Goal: Task Accomplishment & Management: Manage account settings

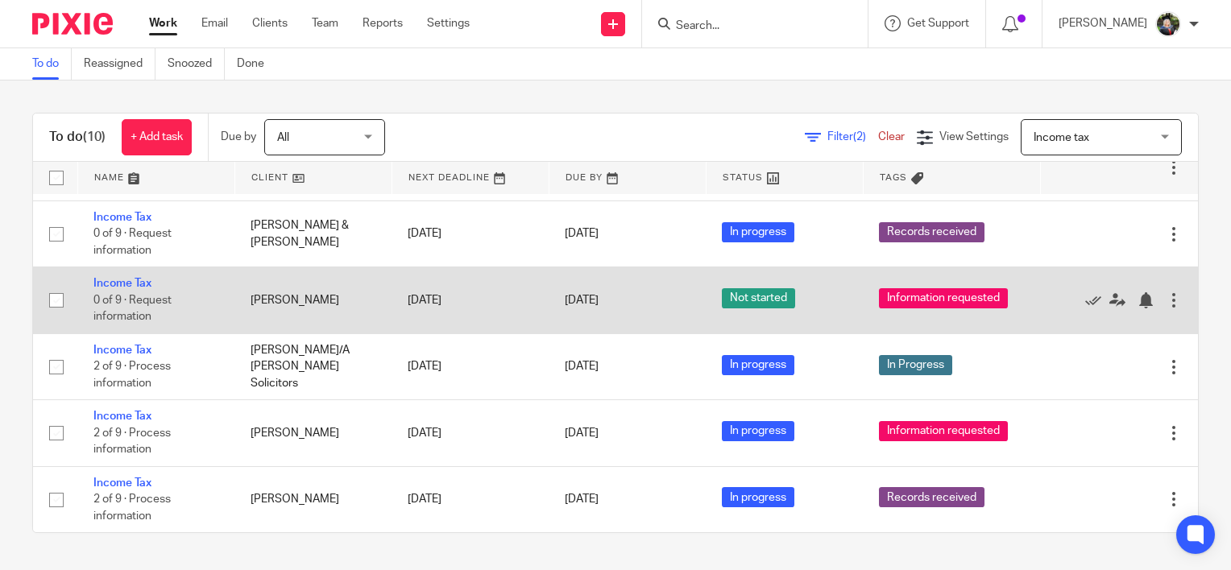
scroll to position [330, 0]
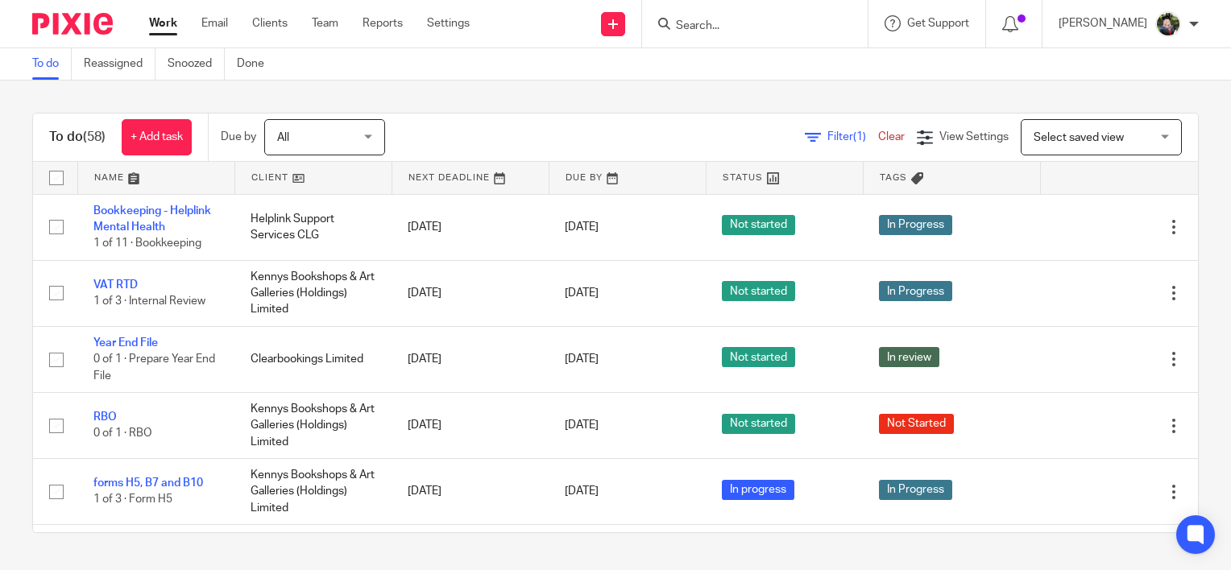
click at [1055, 143] on span "Select saved view" at bounding box center [1093, 137] width 118 height 34
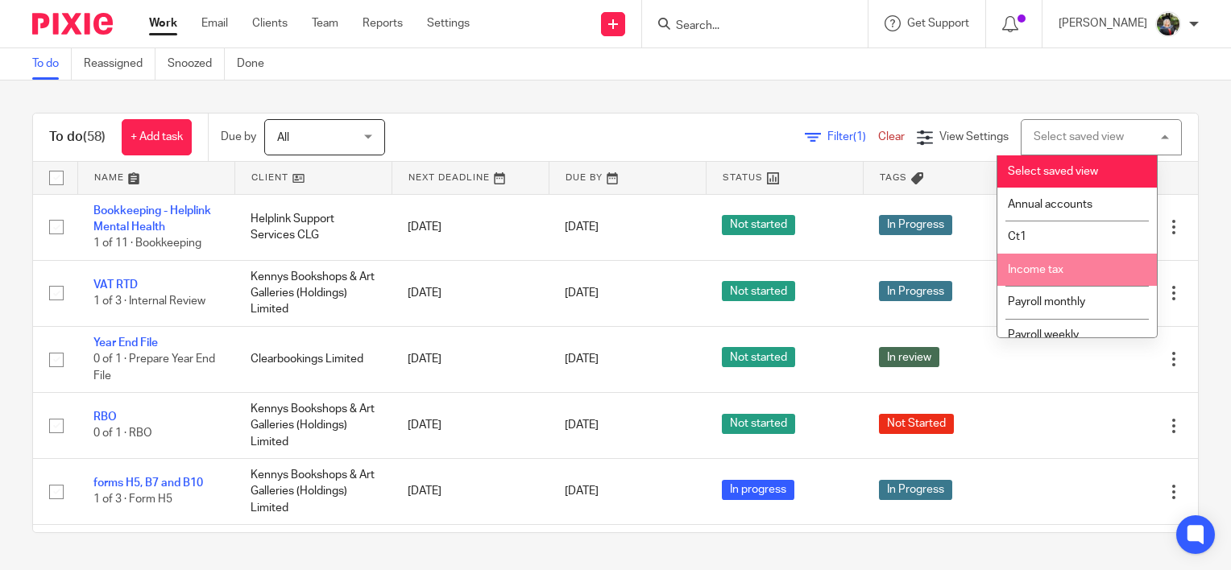
click at [1047, 271] on span "Income tax" at bounding box center [1036, 269] width 56 height 11
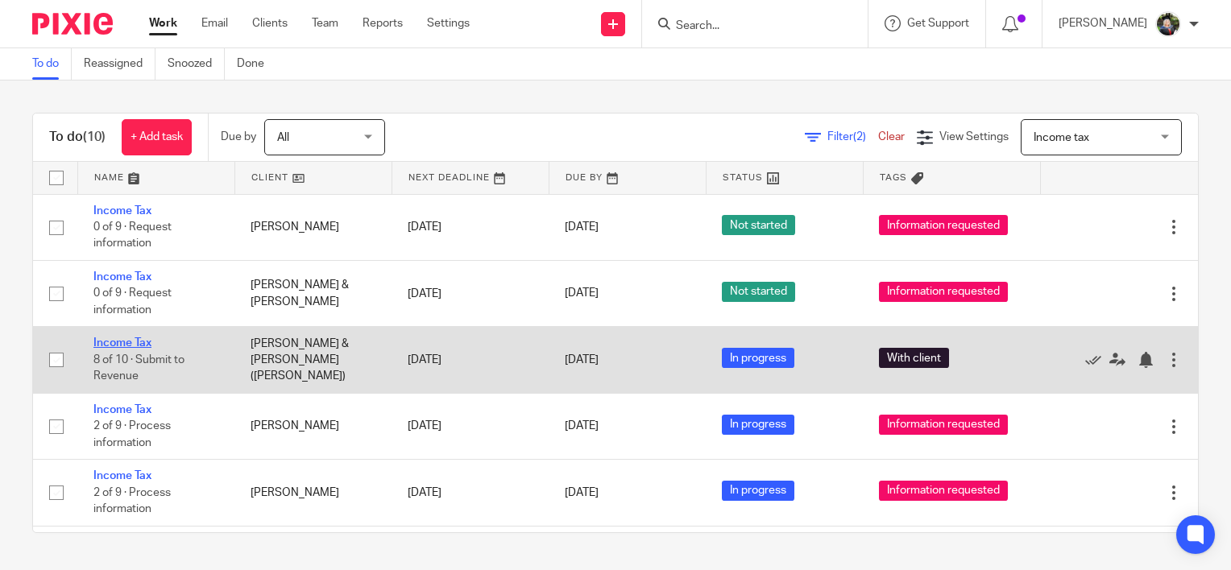
click at [125, 338] on link "Income Tax" at bounding box center [122, 343] width 58 height 11
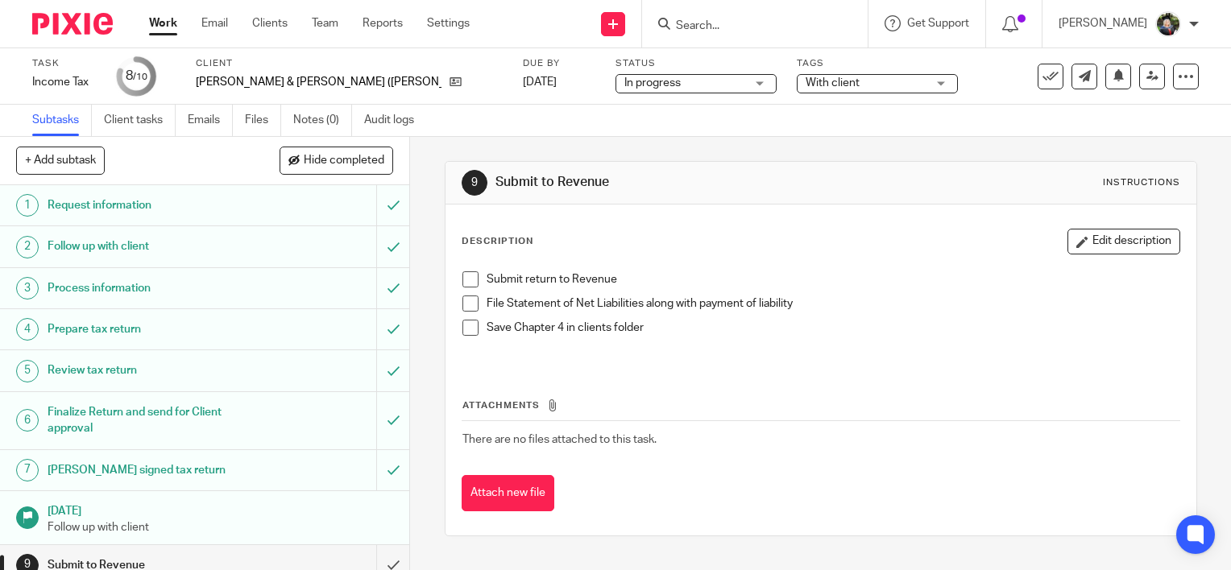
click at [806, 81] on span "With client" at bounding box center [833, 82] width 54 height 11
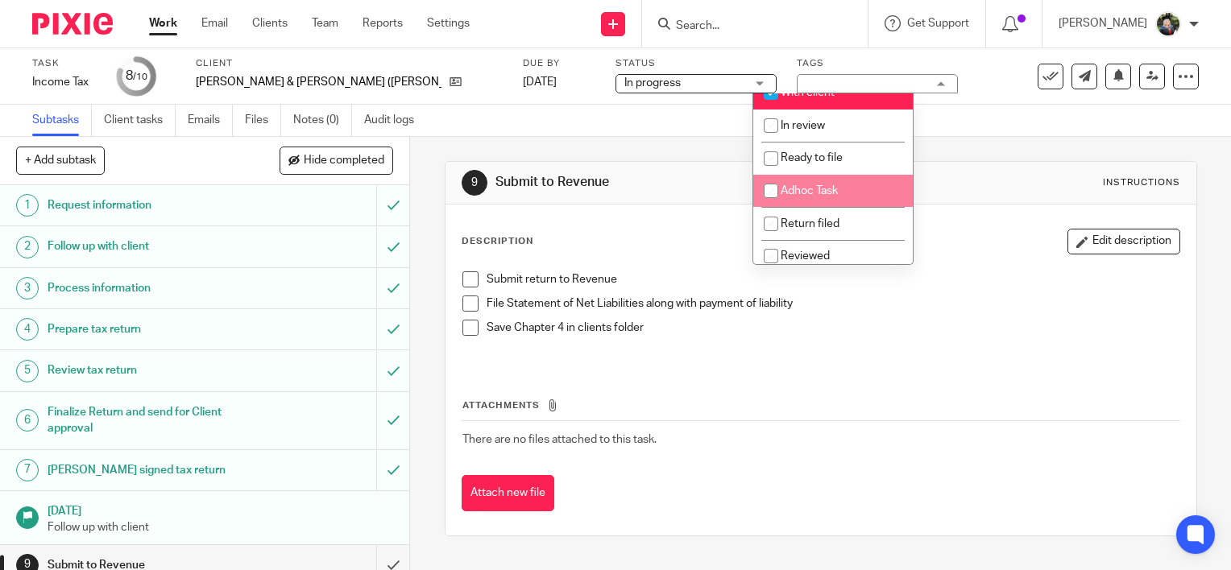
scroll to position [161, 0]
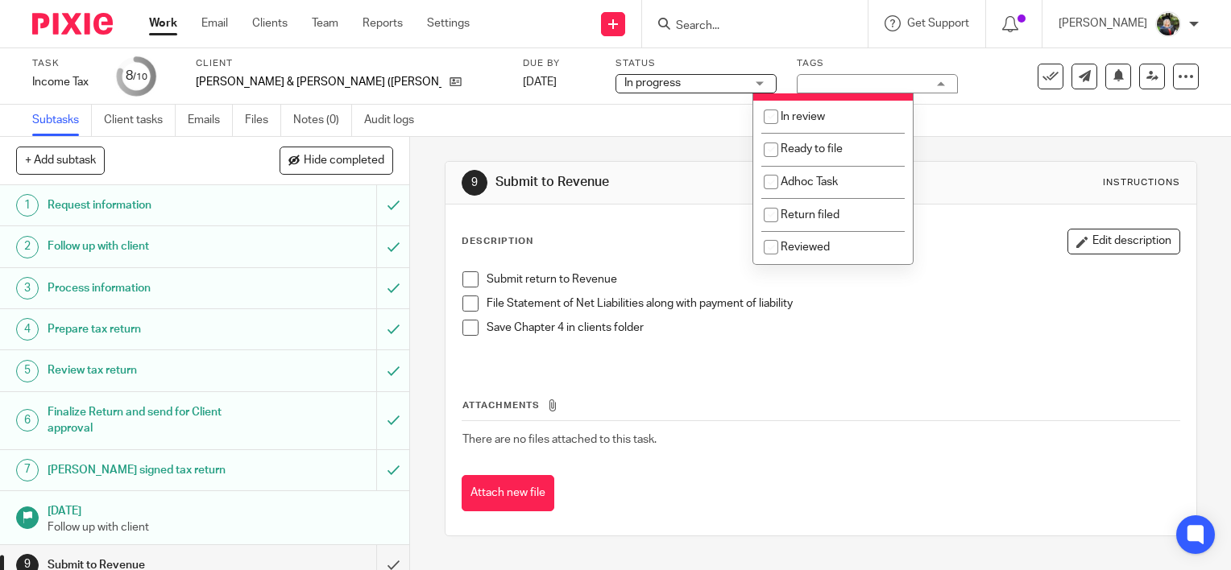
click at [815, 101] on li "With client" at bounding box center [833, 84] width 160 height 33
checkbox input "false"
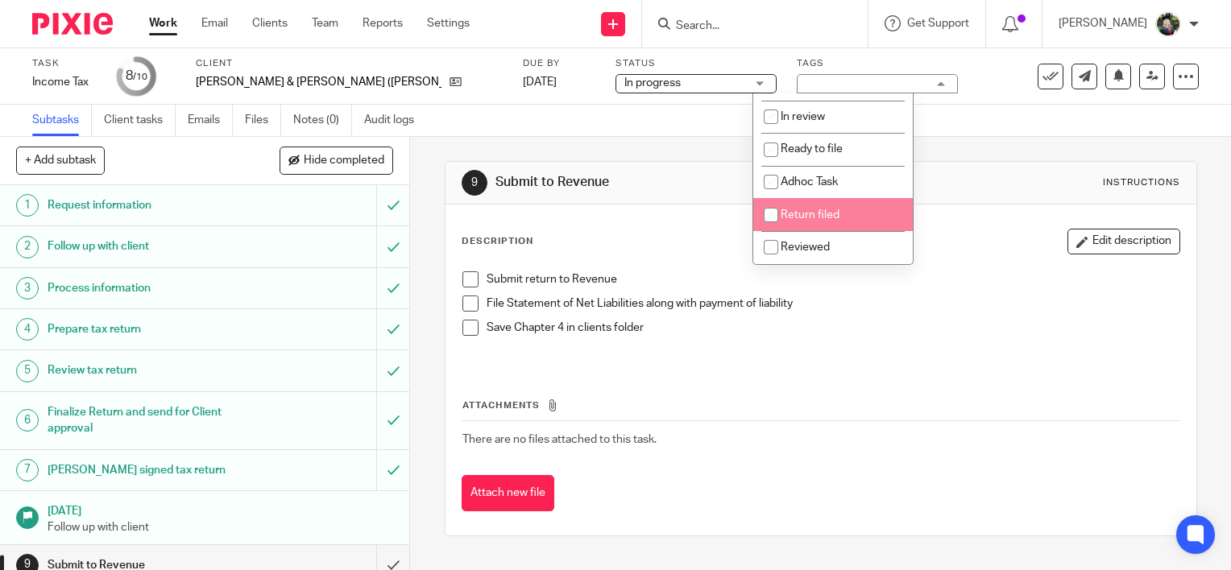
drag, startPoint x: 815, startPoint y: 230, endPoint x: 765, endPoint y: 213, distance: 53.5
click at [815, 221] on span "Return filed" at bounding box center [810, 214] width 59 height 11
checkbox input "true"
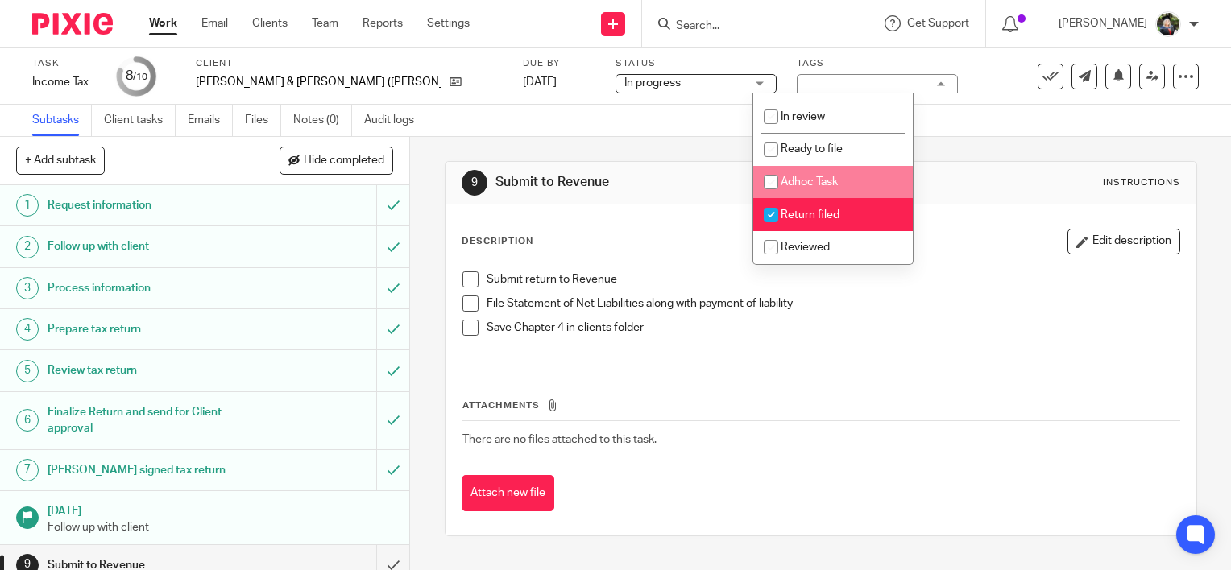
click at [649, 136] on div "Subtasks Client tasks Emails Files Notes (0) Audit logs" at bounding box center [615, 121] width 1231 height 32
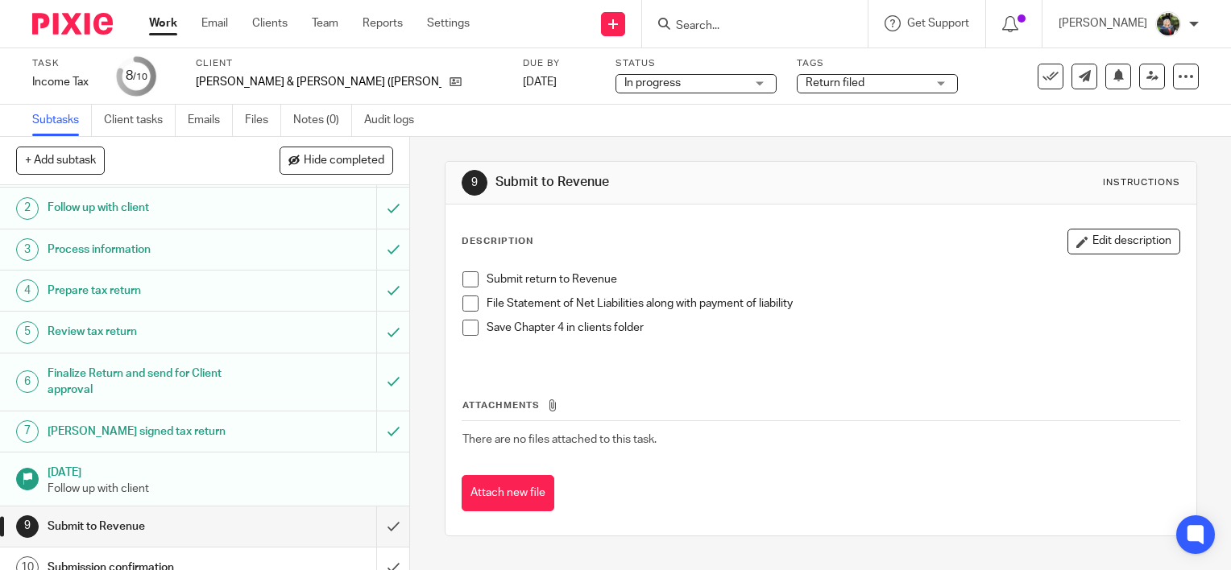
scroll to position [55, 0]
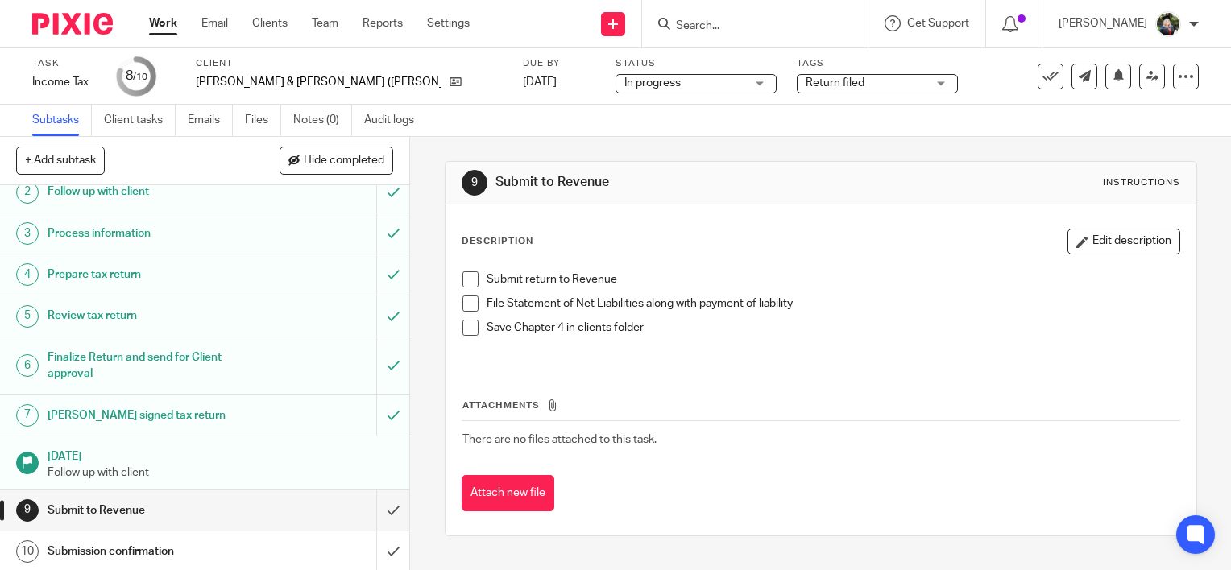
click at [462, 276] on span at bounding box center [470, 280] width 16 height 16
drag, startPoint x: 464, startPoint y: 301, endPoint x: 500, endPoint y: 301, distance: 35.5
click at [464, 301] on span at bounding box center [470, 304] width 16 height 16
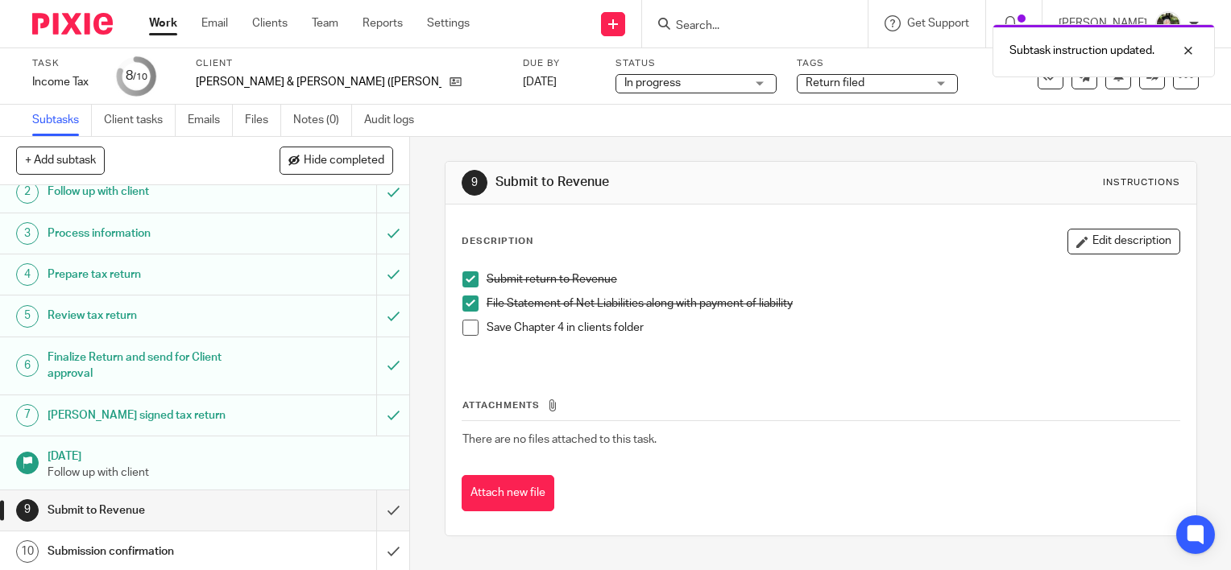
click at [906, 110] on div "Subtasks Client tasks Emails Files Notes (0) Audit logs" at bounding box center [615, 121] width 1231 height 32
